Goal: Information Seeking & Learning: Learn about a topic

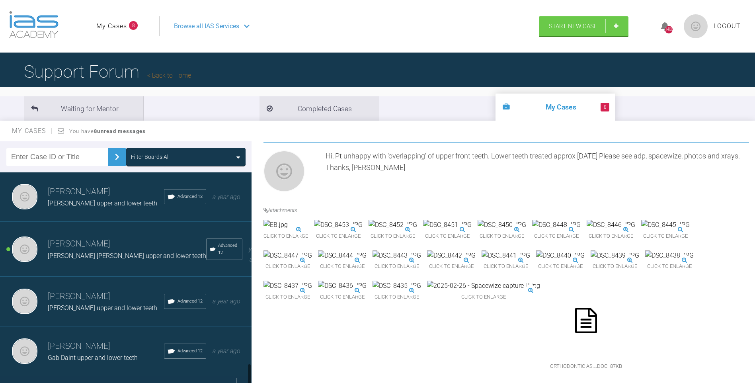
scroll to position [1800, 0]
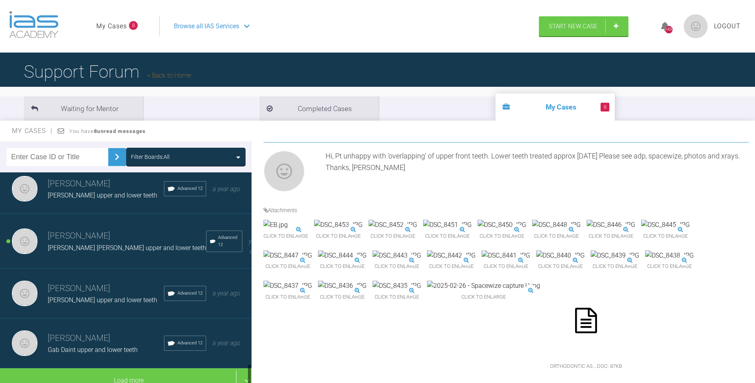
drag, startPoint x: 250, startPoint y: 282, endPoint x: 170, endPoint y: 360, distance: 112.0
click at [245, 375] on div "[PERSON_NAME] Col Nik upper and lower teeth IAS Fixed Braces [DATE] [PERSON_NAM…" at bounding box center [125, 279] width 251 height 214
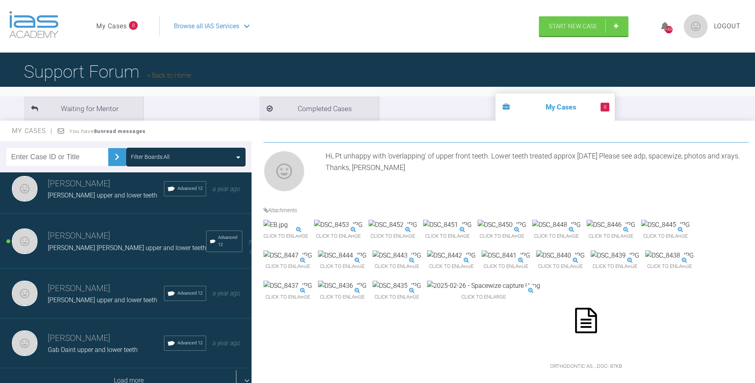
click at [122, 374] on div "Load more" at bounding box center [128, 380] width 257 height 25
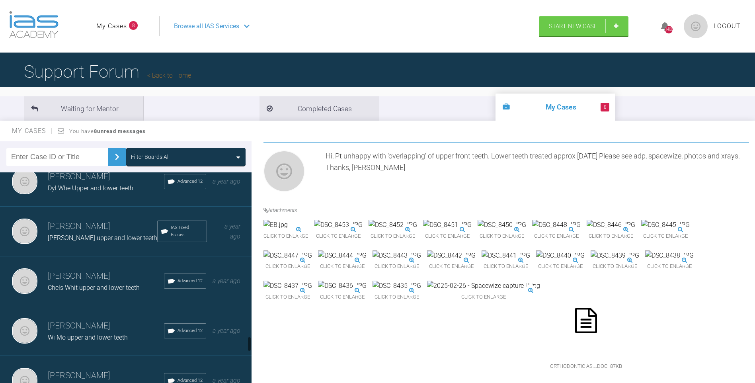
scroll to position [2302, 0]
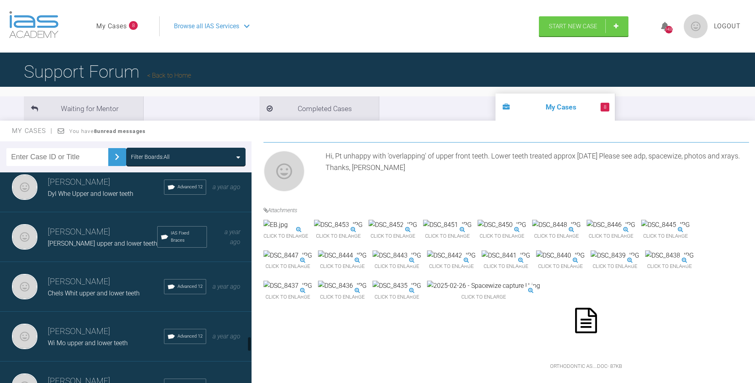
drag, startPoint x: 250, startPoint y: 307, endPoint x: 250, endPoint y: 343, distance: 35.4
click at [250, 343] on div at bounding box center [249, 343] width 3 height 15
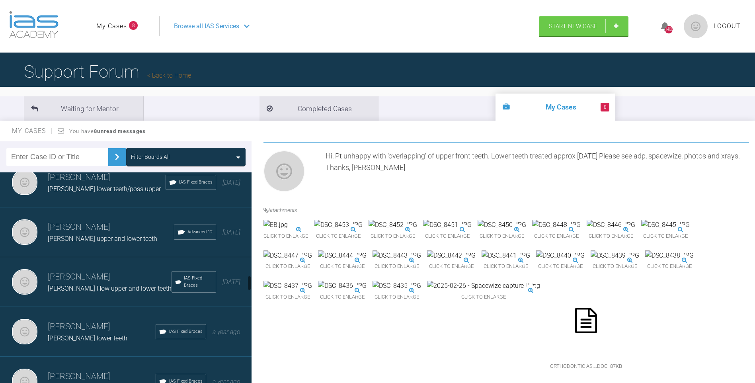
scroll to position [1451, 0]
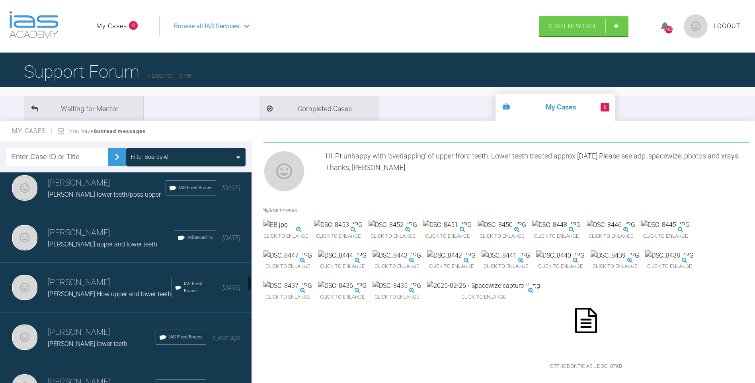
drag, startPoint x: 249, startPoint y: 342, endPoint x: 255, endPoint y: 282, distance: 61.2
click at [255, 282] on div "Filter Boards: All [PERSON_NAME] Col Nik upper and lower teeth IAS Fixed Braces…" at bounding box center [377, 269] width 755 height 256
click at [81, 226] on h3 "[PERSON_NAME]" at bounding box center [111, 233] width 126 height 14
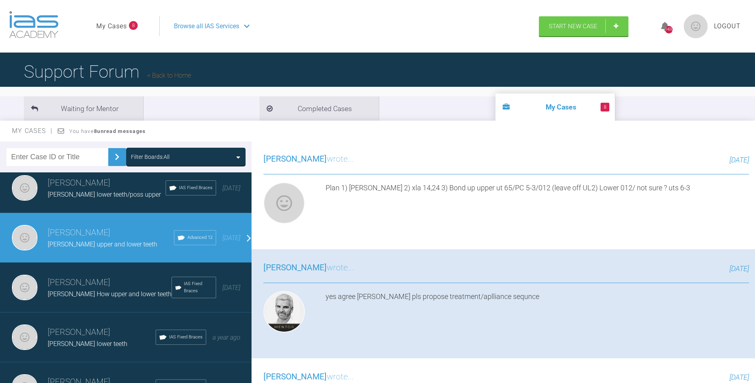
drag, startPoint x: 751, startPoint y: 305, endPoint x: 766, endPoint y: 163, distance: 143.6
click at [754, 163] on html "My Cases 8 Logout Browse all IAS Services Start New Case 1400 Logout Support Fo…" at bounding box center [377, 232] width 755 height 465
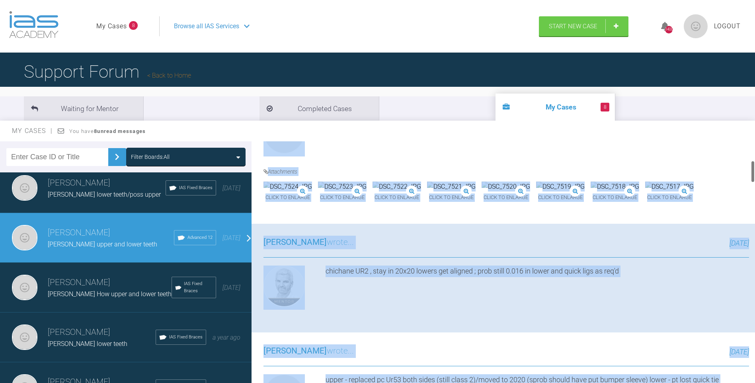
scroll to position [268, 0]
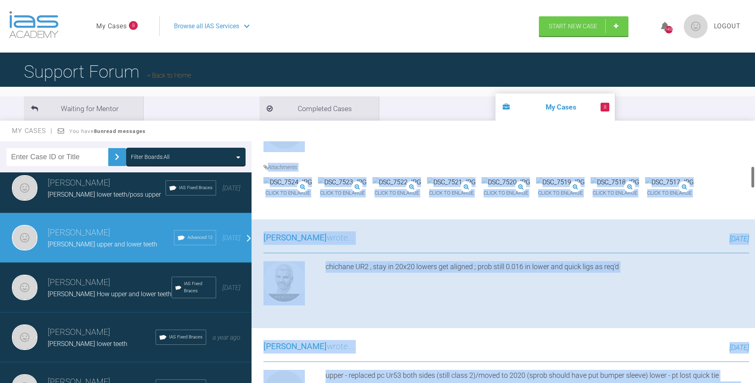
drag, startPoint x: 753, startPoint y: 253, endPoint x: 756, endPoint y: 177, distance: 75.6
click at [754, 177] on html "My Cases 8 Logout Browse all IAS Services Start New Case 1400 Logout Support Fo…" at bounding box center [377, 232] width 755 height 465
drag, startPoint x: 722, startPoint y: 198, endPoint x: 739, endPoint y: 189, distance: 19.6
click at [699, 198] on div "Click to enlarge Click to enlarge Click to enlarge Click to enlarge Click to en…" at bounding box center [481, 192] width 436 height 30
click at [475, 187] on img at bounding box center [451, 182] width 49 height 10
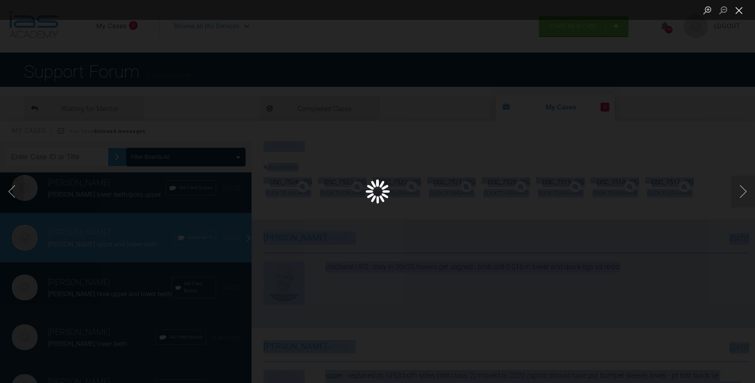
click at [737, 9] on button "Close lightbox" at bounding box center [739, 10] width 16 height 14
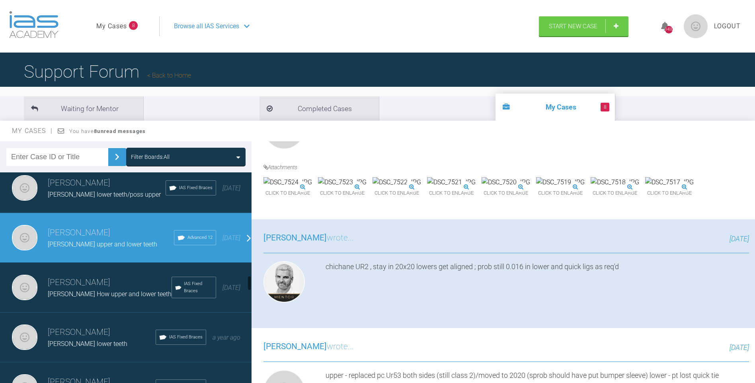
click at [187, 237] on span "Advanced 12" at bounding box center [199, 237] width 25 height 7
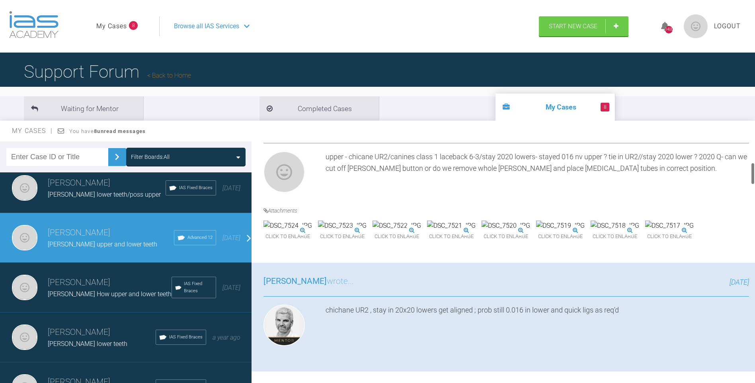
scroll to position [230, 0]
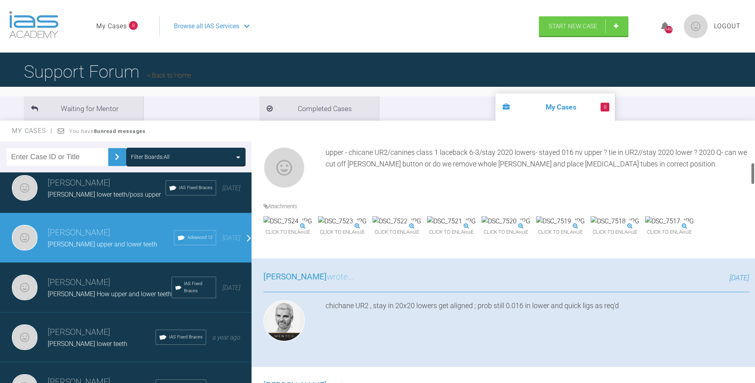
drag, startPoint x: 751, startPoint y: 175, endPoint x: 755, endPoint y: 172, distance: 4.8
click at [754, 172] on html "My Cases 8 Logout Browse all IAS Services Start New Case 1400 Logout Support Fo…" at bounding box center [377, 232] width 755 height 465
click at [366, 226] on img at bounding box center [342, 221] width 49 height 10
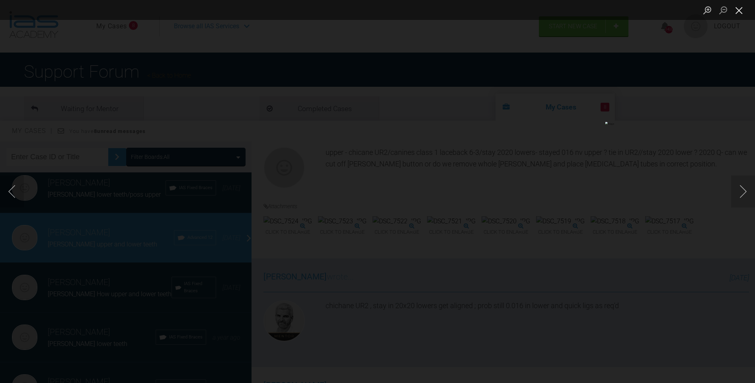
click at [738, 12] on button "Close lightbox" at bounding box center [739, 10] width 16 height 14
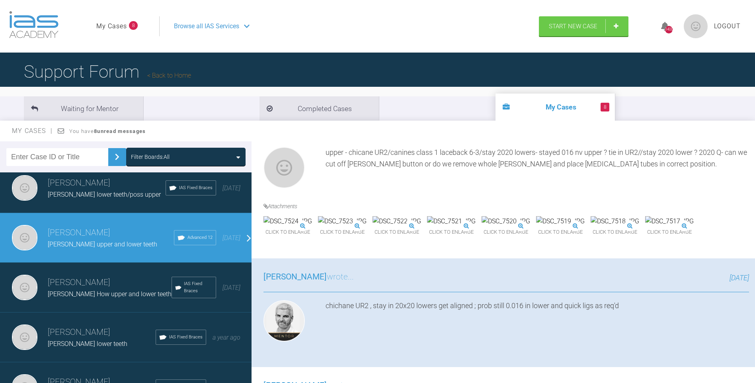
click at [645, 226] on img at bounding box center [669, 221] width 49 height 10
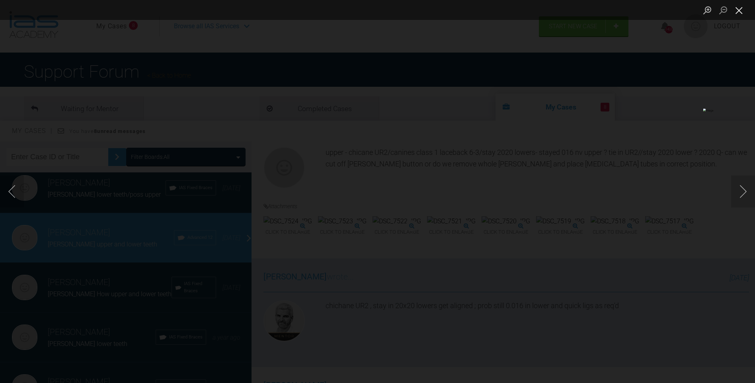
click at [739, 9] on button "Close lightbox" at bounding box center [739, 10] width 16 height 14
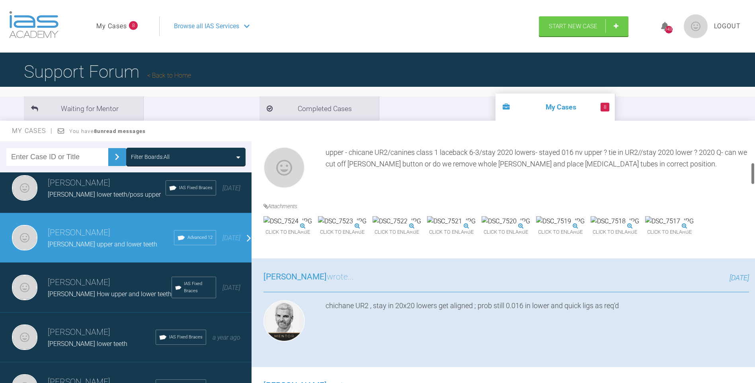
click at [536, 226] on img at bounding box center [560, 221] width 49 height 10
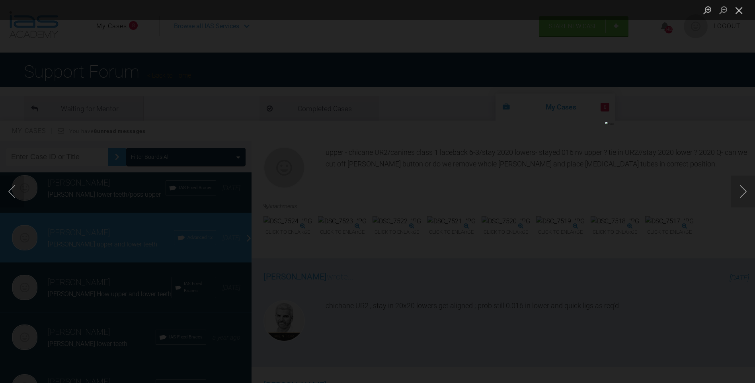
click at [741, 9] on button "Close lightbox" at bounding box center [739, 10] width 16 height 14
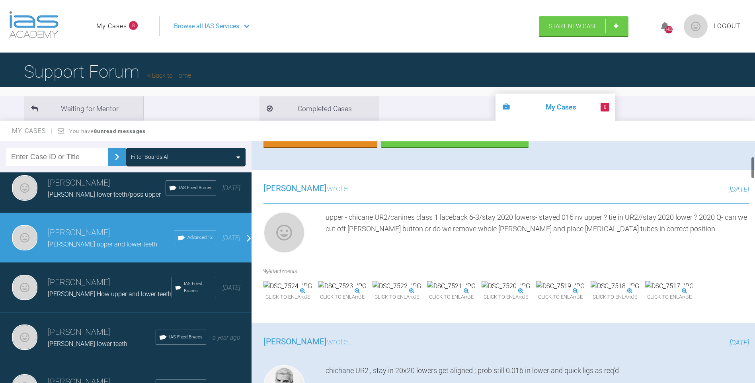
scroll to position [216, 0]
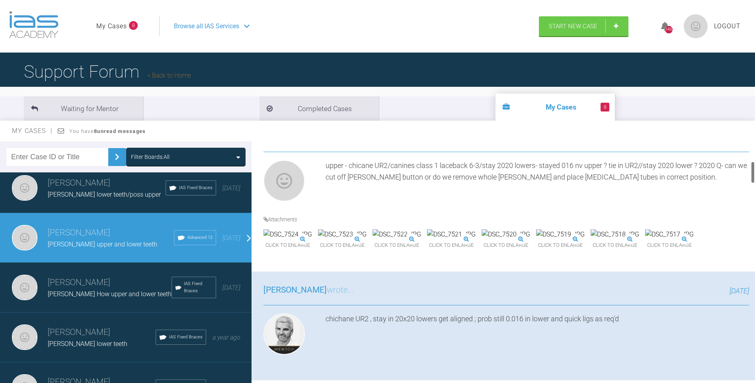
click at [751, 173] on div at bounding box center [752, 172] width 3 height 22
click at [475, 239] on img at bounding box center [451, 234] width 49 height 10
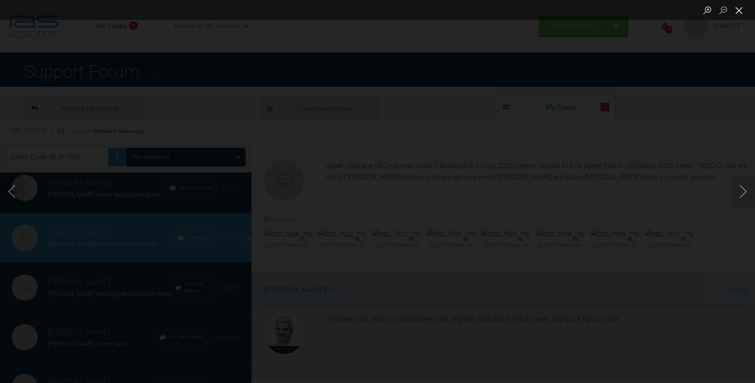
click at [741, 9] on button "Close lightbox" at bounding box center [739, 10] width 16 height 14
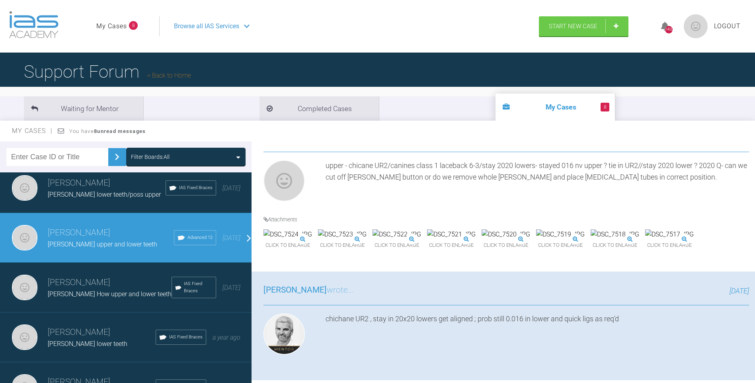
click at [475, 239] on img at bounding box center [451, 234] width 49 height 10
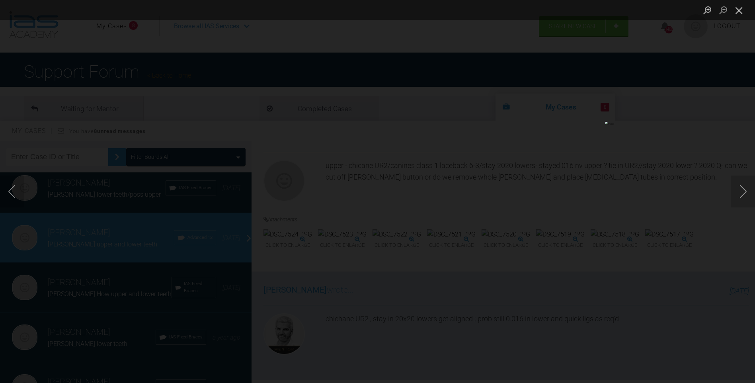
click at [736, 10] on button "Close lightbox" at bounding box center [739, 10] width 16 height 14
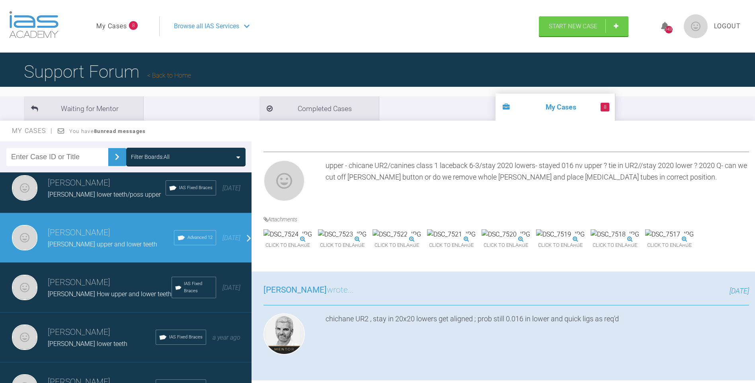
click at [536, 239] on img at bounding box center [560, 234] width 49 height 10
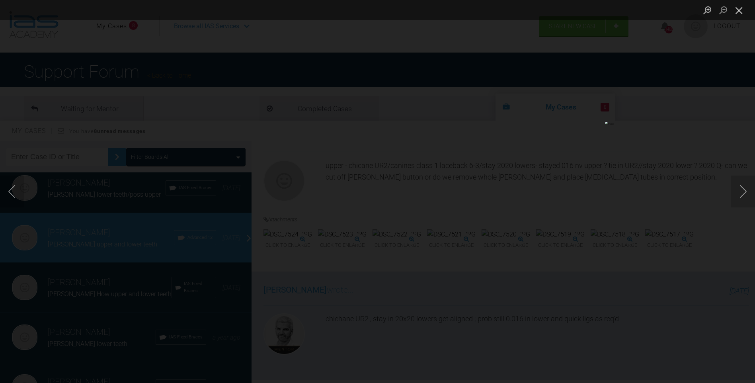
click at [740, 10] on button "Close lightbox" at bounding box center [739, 10] width 16 height 14
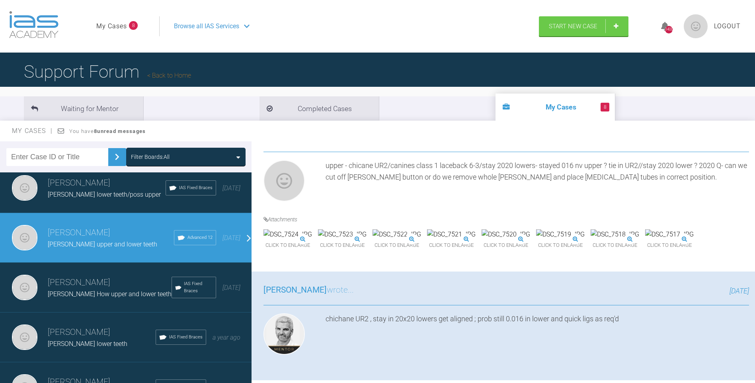
click at [366, 239] on img at bounding box center [342, 234] width 49 height 10
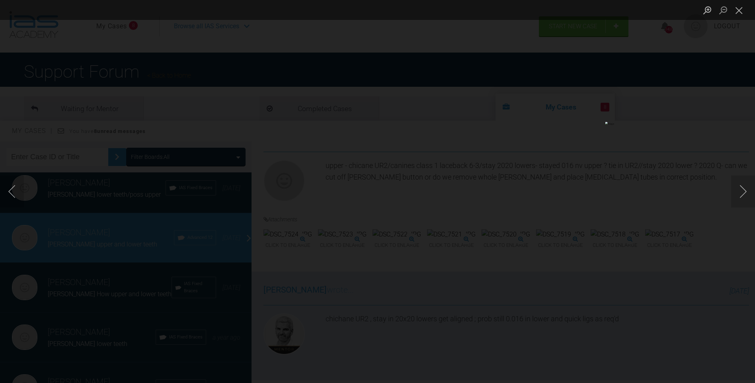
click at [737, 7] on button "Close lightbox" at bounding box center [739, 10] width 16 height 14
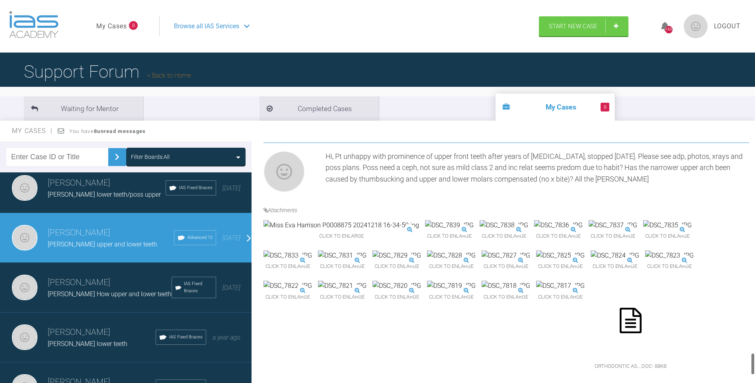
scroll to position [2295, 0]
drag, startPoint x: 751, startPoint y: 176, endPoint x: 759, endPoint y: 364, distance: 187.9
click at [754, 364] on html "My Cases 8 Logout Browse all IAS Services Start New Case 1400 Logout Support Fo…" at bounding box center [377, 232] width 755 height 465
click at [366, 250] on img at bounding box center [342, 255] width 49 height 10
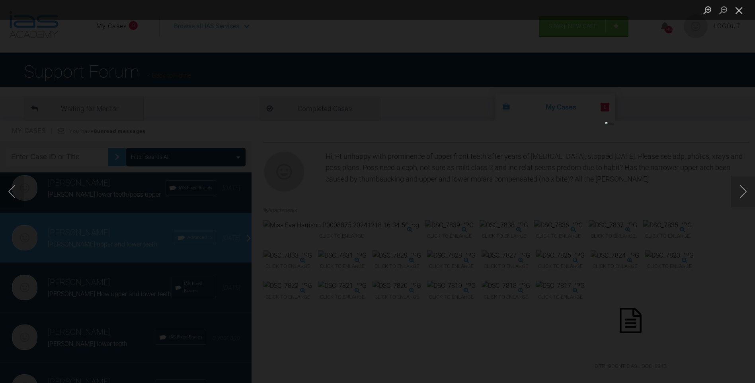
click at [741, 9] on button "Close lightbox" at bounding box center [739, 10] width 16 height 14
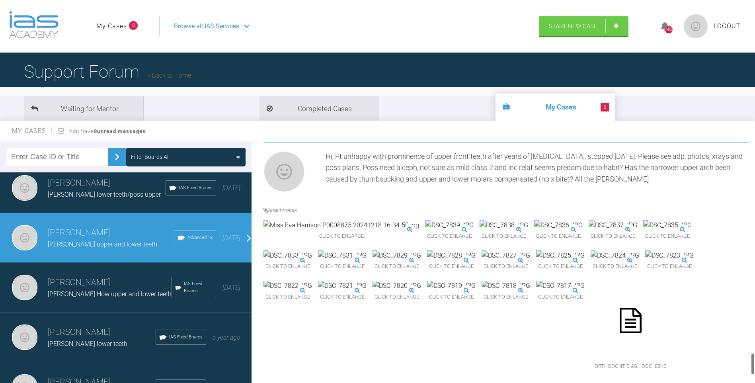
click at [312, 250] on img at bounding box center [287, 255] width 49 height 10
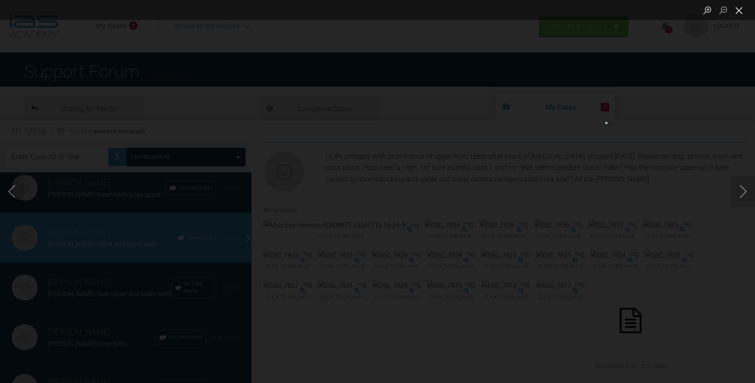
click at [739, 9] on button "Close lightbox" at bounding box center [739, 10] width 16 height 14
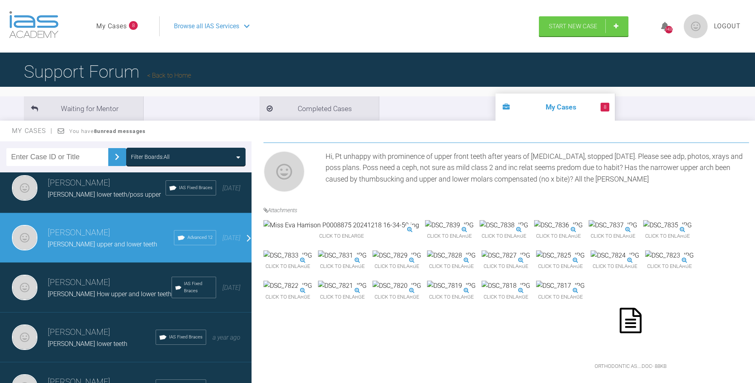
click at [590, 261] on img at bounding box center [614, 255] width 49 height 10
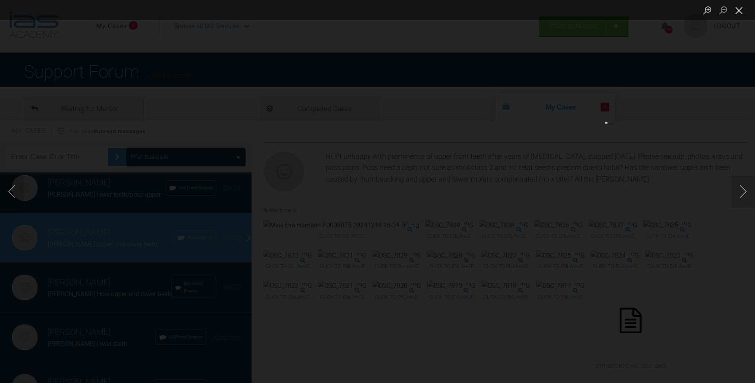
click at [737, 9] on button "Close lightbox" at bounding box center [739, 10] width 16 height 14
